Goal: Check status: Check status

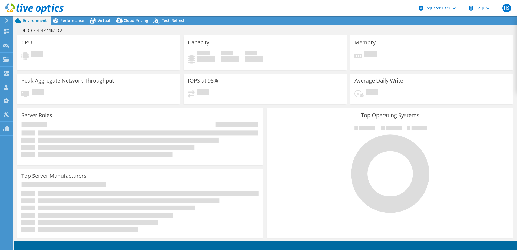
select select "USD"
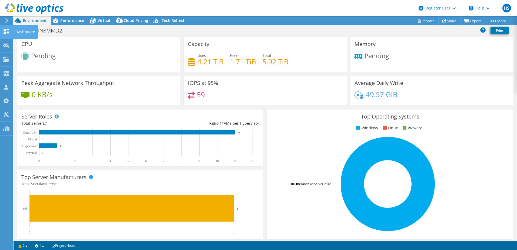
click at [7, 32] on use at bounding box center [6, 31] width 5 height 5
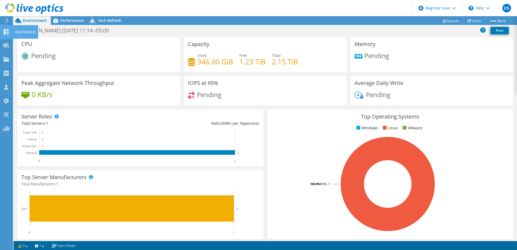
click at [7, 32] on use at bounding box center [6, 31] width 5 height 5
click at [5, 31] on use at bounding box center [6, 31] width 5 height 5
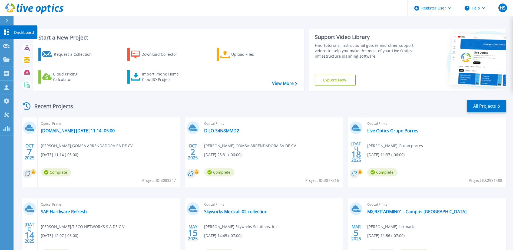
click at [10, 33] on link "Dashboard Dashboard" at bounding box center [7, 32] width 14 height 14
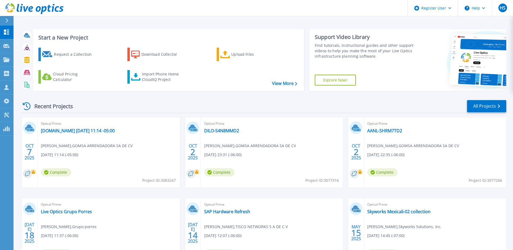
click at [196, 171] on icon at bounding box center [196, 171] width 3 height 3
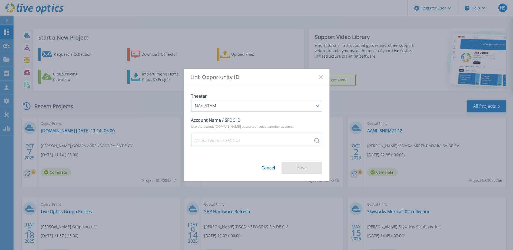
click at [270, 168] on link "Cancel" at bounding box center [268, 165] width 14 height 9
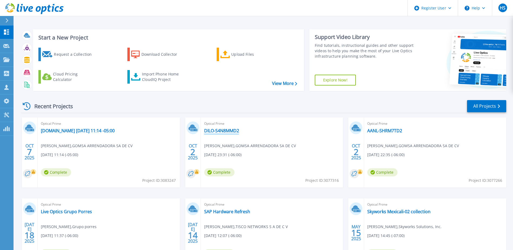
click at [219, 130] on link "DILO-S4N8MMD2" at bounding box center [221, 130] width 35 height 5
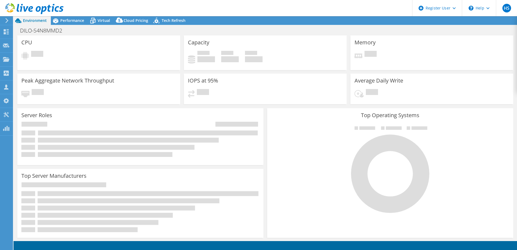
select select "USD"
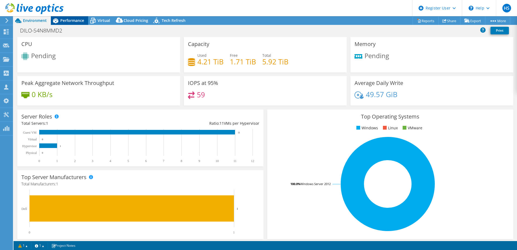
click at [68, 21] on span "Performance" at bounding box center [72, 20] width 24 height 5
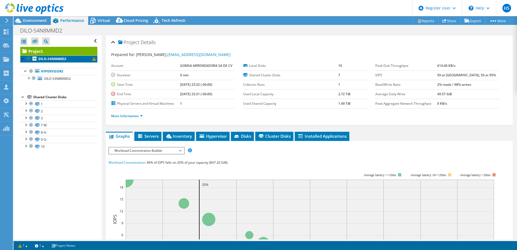
click at [92, 60] on span at bounding box center [93, 58] width 3 height 3
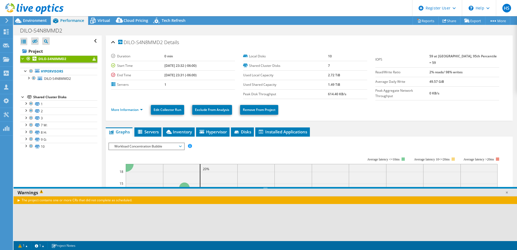
click at [127, 201] on div "The project contains one or more CRs that did not complete as scheduled." at bounding box center [265, 200] width 503 height 8
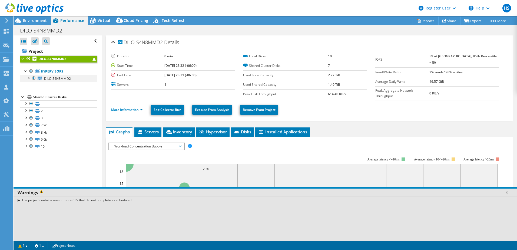
click at [32, 78] on div at bounding box center [33, 78] width 5 height 6
